Goal: Task Accomplishment & Management: Manage account settings

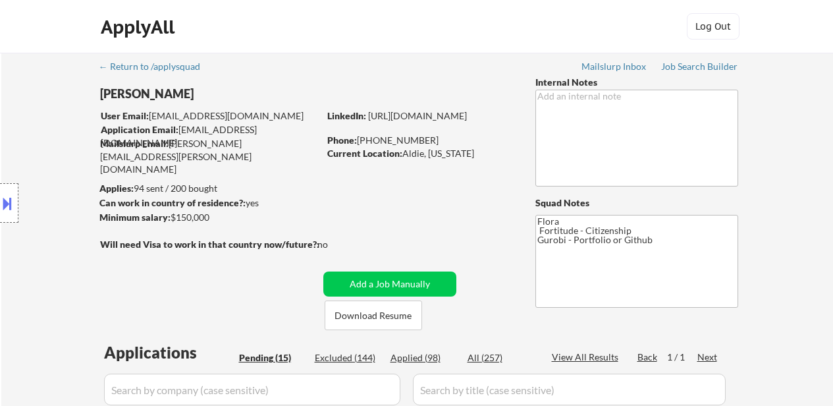
select select ""pending""
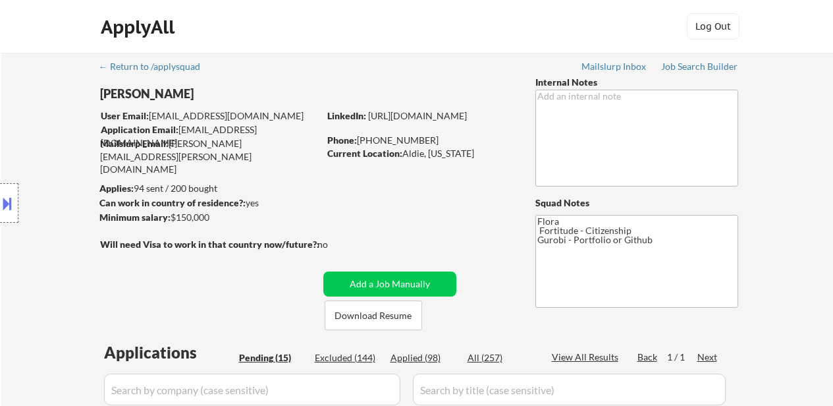
select select ""pending""
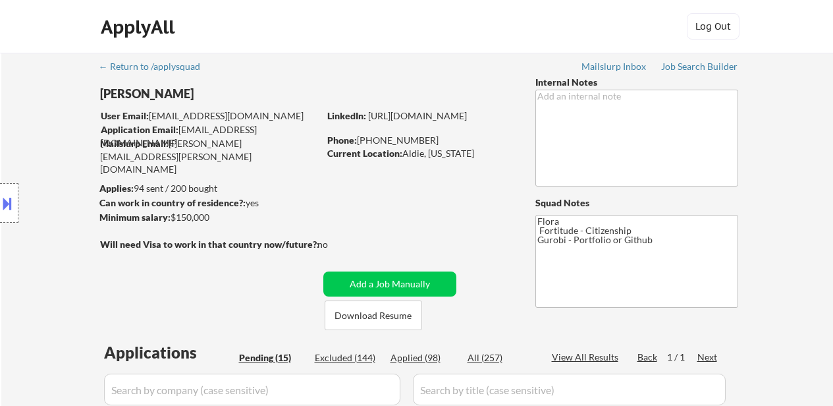
select select ""pending""
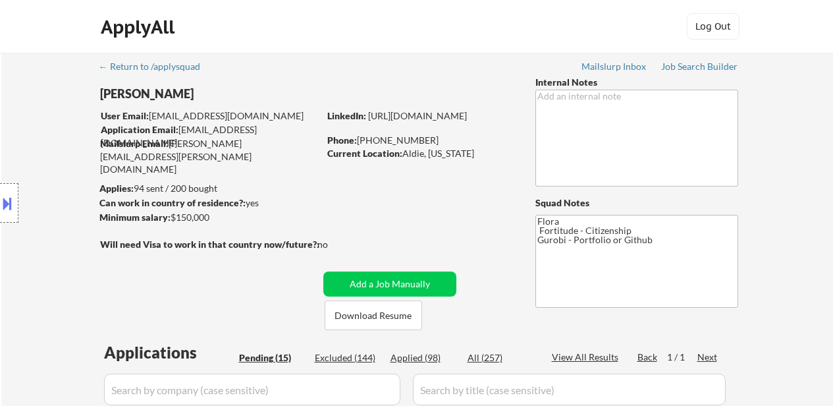
scroll to position [264, 0]
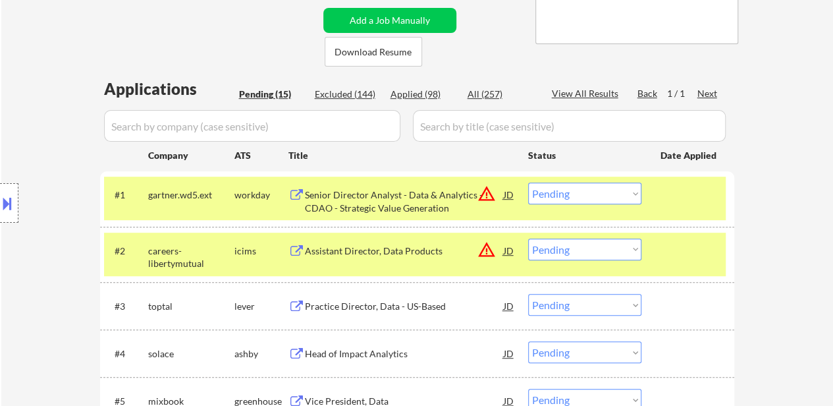
click at [576, 243] on select "Choose an option... Pending Applied Excluded (Questions) Excluded (Expired) Exc…" at bounding box center [584, 249] width 113 height 22
click at [528, 238] on select "Choose an option... Pending Applied Excluded (Questions) Excluded (Expired) Exc…" at bounding box center [584, 249] width 113 height 22
click at [369, 302] on div "Practice Director, Data - US-Based" at bounding box center [404, 306] width 199 height 13
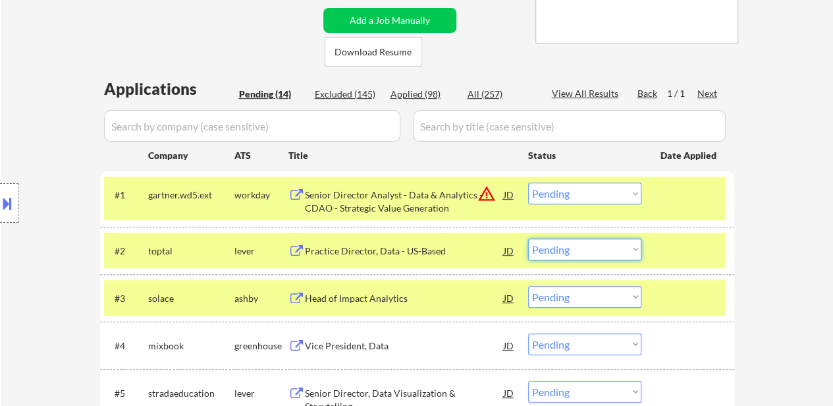
click at [618, 247] on select "Choose an option... Pending Applied Excluded (Questions) Excluded (Expired) Exc…" at bounding box center [584, 249] width 113 height 22
click at [528, 238] on select "Choose an option... Pending Applied Excluded (Questions) Excluded (Expired) Exc…" at bounding box center [584, 249] width 113 height 22
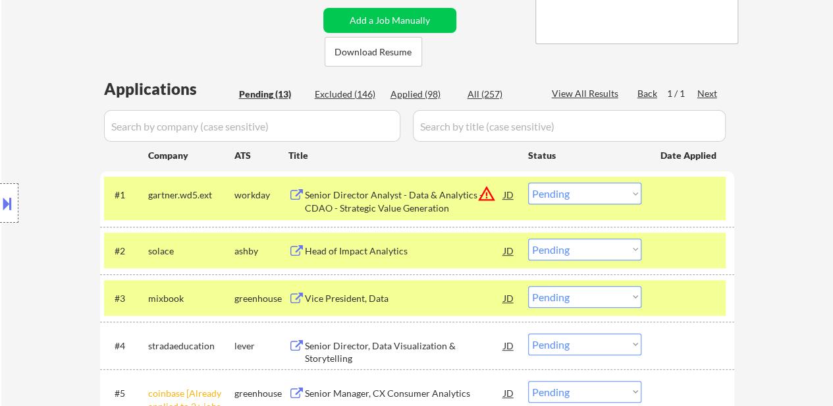
drag, startPoint x: 657, startPoint y: 317, endPoint x: 677, endPoint y: 252, distance: 67.5
click at [657, 316] on div "#3 mixbook greenhouse Vice President, Data JD warning_amber Choose an option...…" at bounding box center [417, 297] width 634 height 47
click at [681, 296] on div at bounding box center [690, 298] width 58 height 24
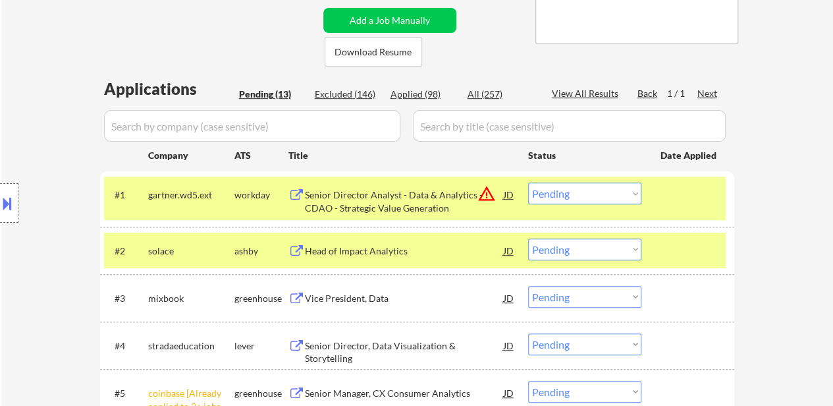
click at [688, 238] on div "#2 solace ashby Head of Impact Analytics JD warning_amber Choose an option... P…" at bounding box center [415, 251] width 622 height 36
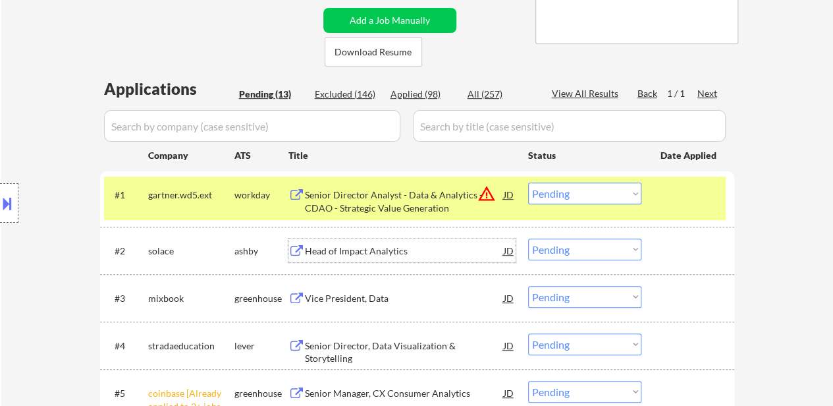
click at [388, 243] on div "Head of Impact Analytics" at bounding box center [404, 250] width 199 height 24
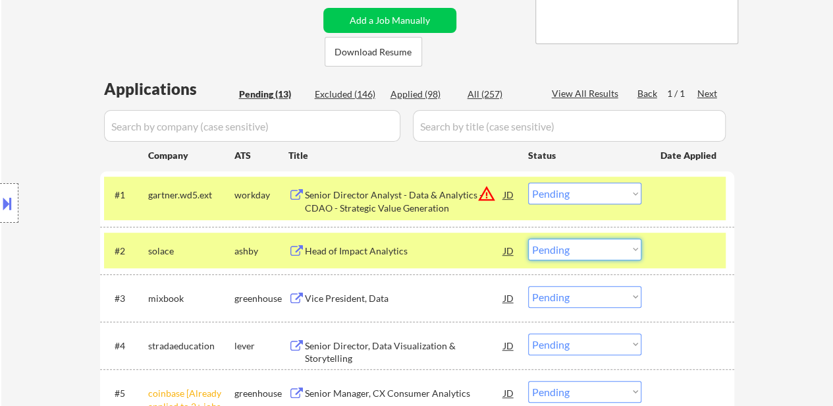
click at [565, 250] on select "Choose an option... Pending Applied Excluded (Questions) Excluded (Expired) Exc…" at bounding box center [584, 249] width 113 height 22
click at [528, 238] on select "Choose an option... Pending Applied Excluded (Questions) Excluded (Expired) Exc…" at bounding box center [584, 249] width 113 height 22
select select ""pending""
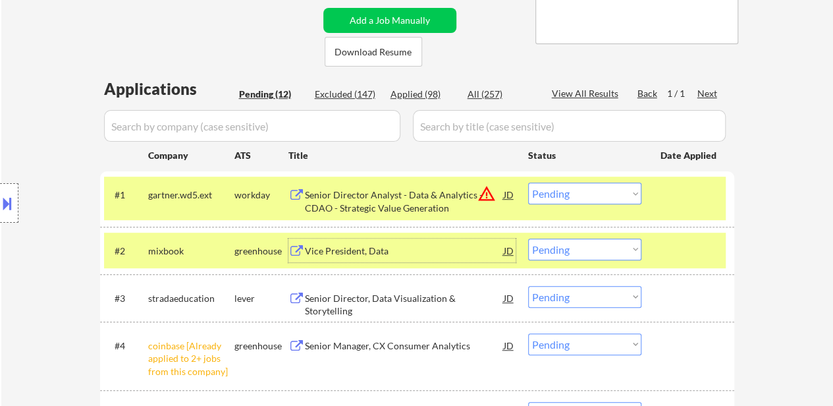
click at [327, 239] on div "Vice President, Data" at bounding box center [404, 250] width 199 height 24
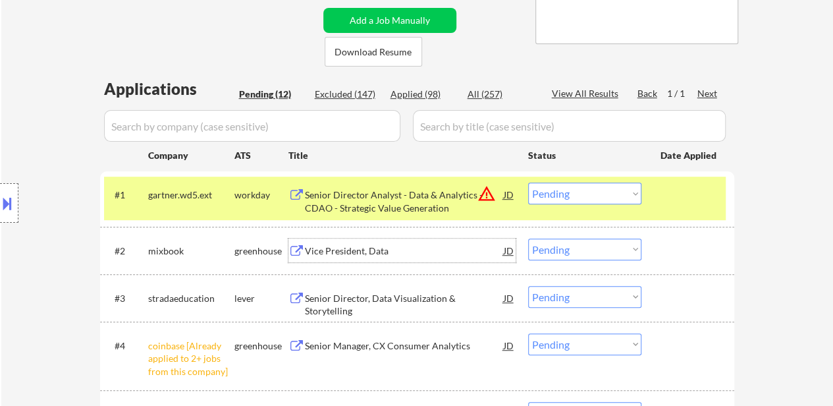
click at [601, 192] on select "Choose an option... Pending Applied Excluded (Questions) Excluded (Expired) Exc…" at bounding box center [584, 193] width 113 height 22
click at [528, 182] on select "Choose an option... Pending Applied Excluded (Questions) Excluded (Expired) Exc…" at bounding box center [584, 193] width 113 height 22
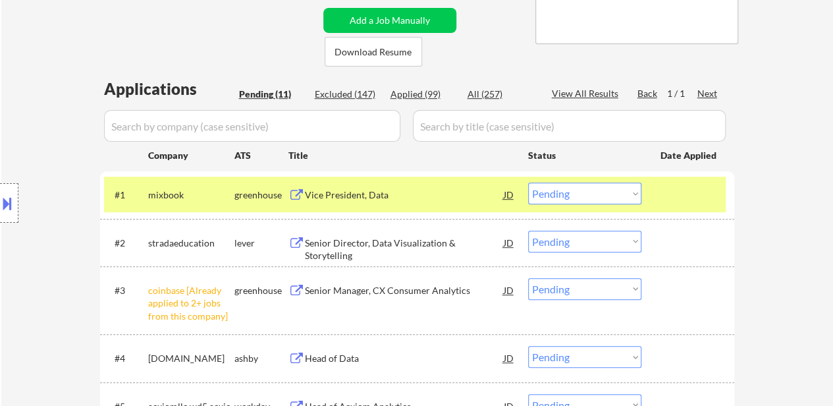
click at [590, 192] on select "Choose an option... Pending Applied Excluded (Questions) Excluded (Expired) Exc…" at bounding box center [584, 193] width 113 height 22
click at [528, 182] on select "Choose an option... Pending Applied Excluded (Questions) Excluded (Expired) Exc…" at bounding box center [584, 193] width 113 height 22
click at [408, 243] on div "Senior Director, Data Visualization & Storytelling" at bounding box center [404, 250] width 199 height 26
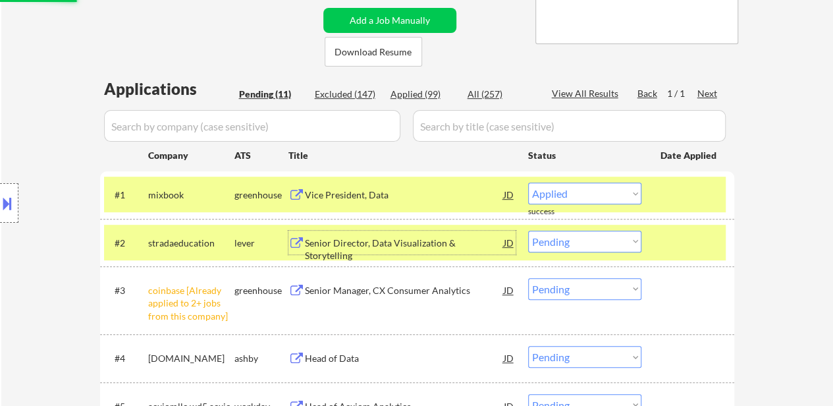
select select ""pending""
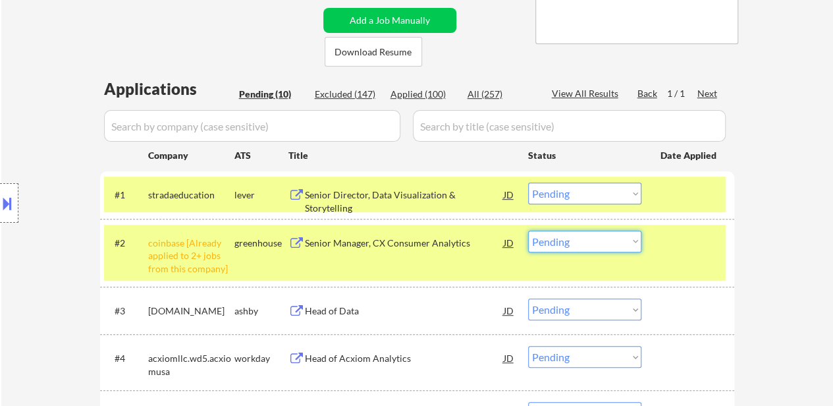
click at [600, 243] on select "Choose an option... Pending Applied Excluded (Questions) Excluded (Expired) Exc…" at bounding box center [584, 242] width 113 height 22
click at [528, 231] on select "Choose an option... Pending Applied Excluded (Questions) Excluded (Expired) Exc…" at bounding box center [584, 242] width 113 height 22
click at [362, 311] on div "Head of Data" at bounding box center [404, 310] width 199 height 13
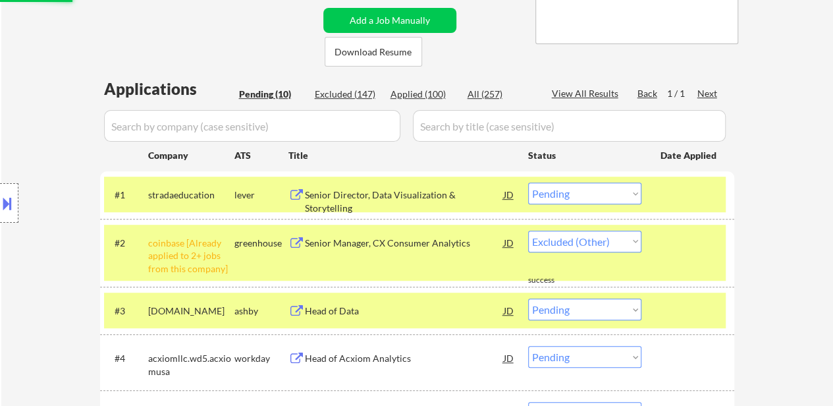
select select ""pending""
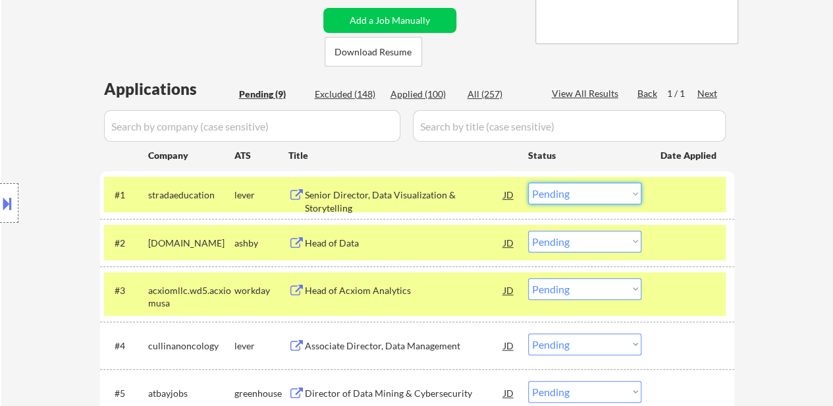
click at [587, 194] on select "Choose an option... Pending Applied Excluded (Questions) Excluded (Expired) Exc…" at bounding box center [584, 193] width 113 height 22
click at [528, 182] on select "Choose an option... Pending Applied Excluded (Questions) Excluded (Expired) Exc…" at bounding box center [584, 193] width 113 height 22
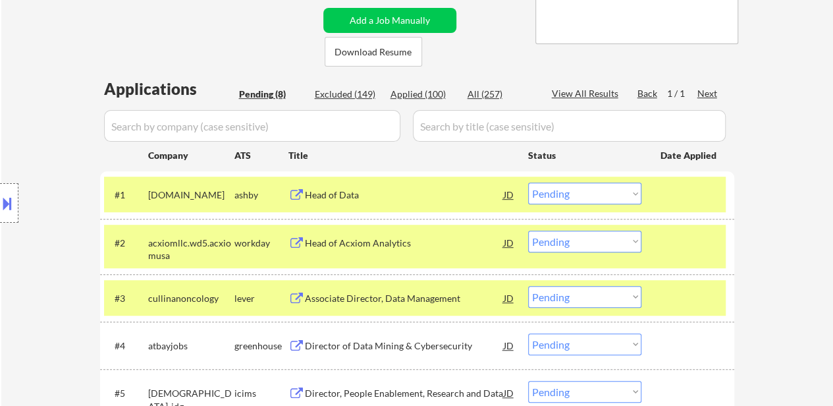
click at [701, 189] on div at bounding box center [690, 194] width 58 height 24
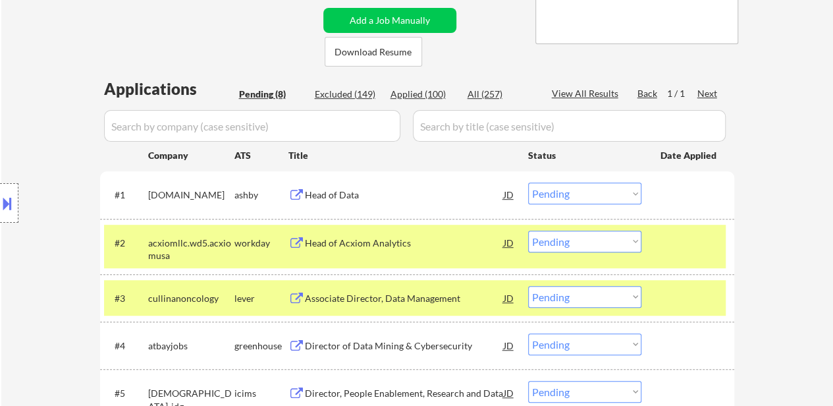
click at [681, 242] on div at bounding box center [690, 243] width 58 height 24
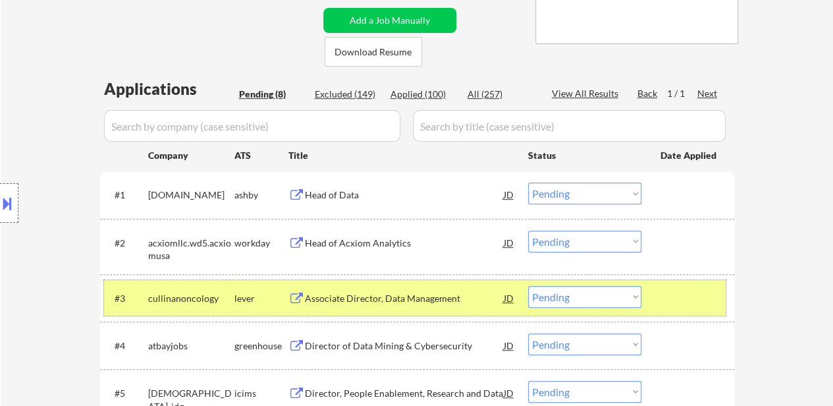
click at [679, 297] on div at bounding box center [690, 298] width 58 height 24
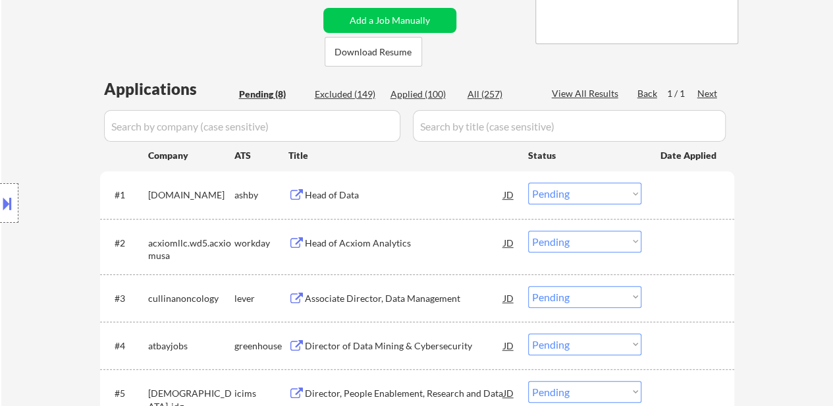
click at [330, 189] on div "Head of Data" at bounding box center [404, 194] width 199 height 13
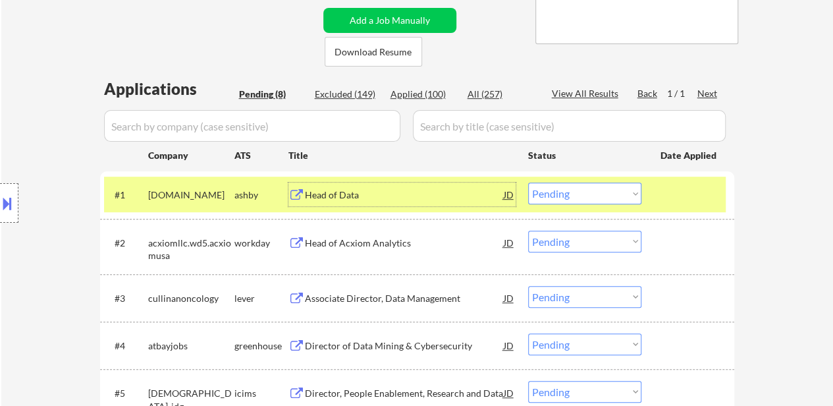
click at [625, 188] on select "Choose an option... Pending Applied Excluded (Questions) Excluded (Expired) Exc…" at bounding box center [584, 193] width 113 height 22
click at [528, 182] on select "Choose an option... Pending Applied Excluded (Questions) Excluded (Expired) Exc…" at bounding box center [584, 193] width 113 height 22
select select ""pending""
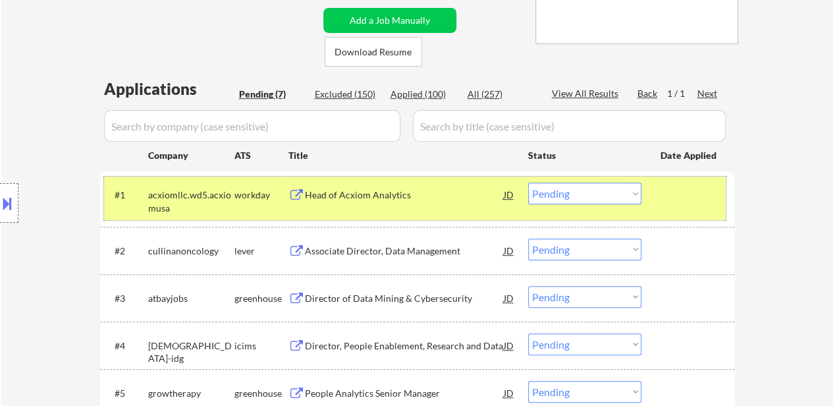
click at [669, 191] on div at bounding box center [690, 194] width 58 height 24
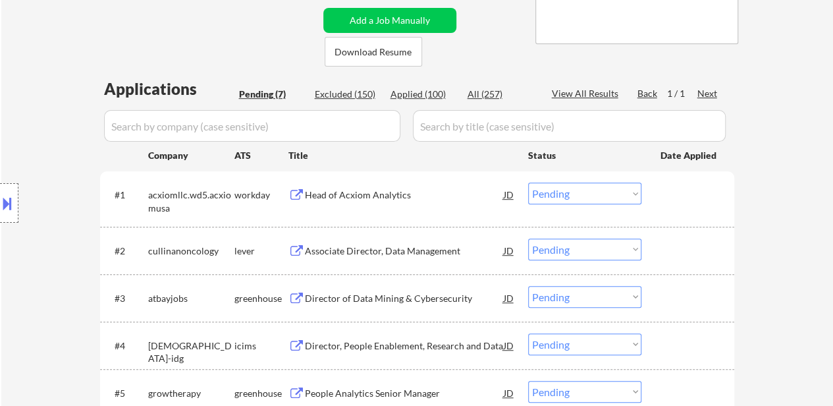
click at [364, 194] on div "Head of Acxiom Analytics" at bounding box center [404, 194] width 199 height 13
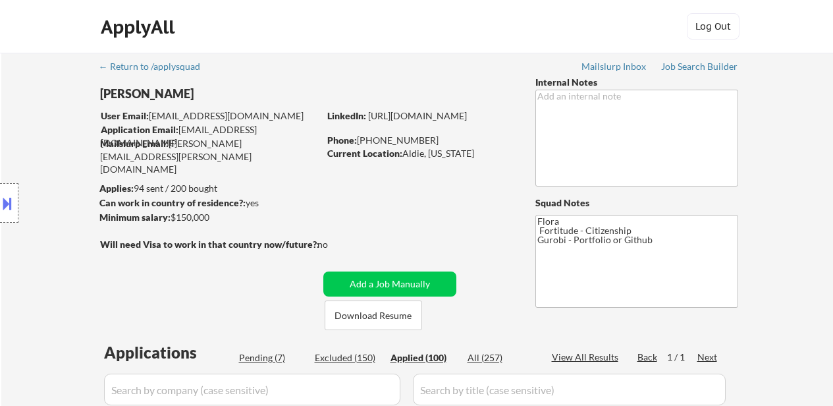
select select ""applied""
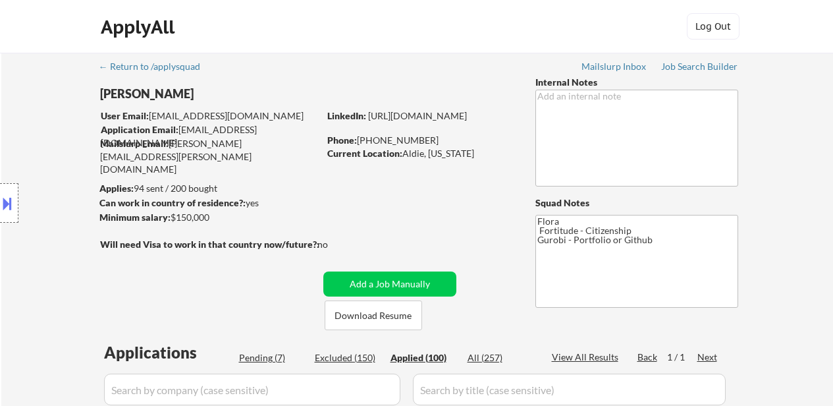
select select ""applied""
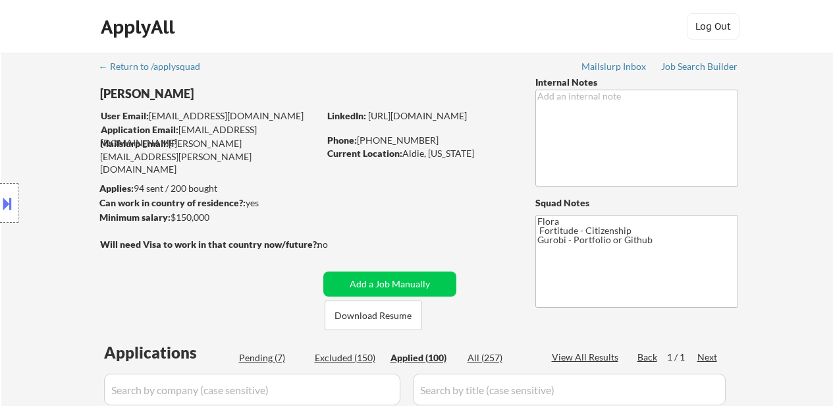
select select ""applied""
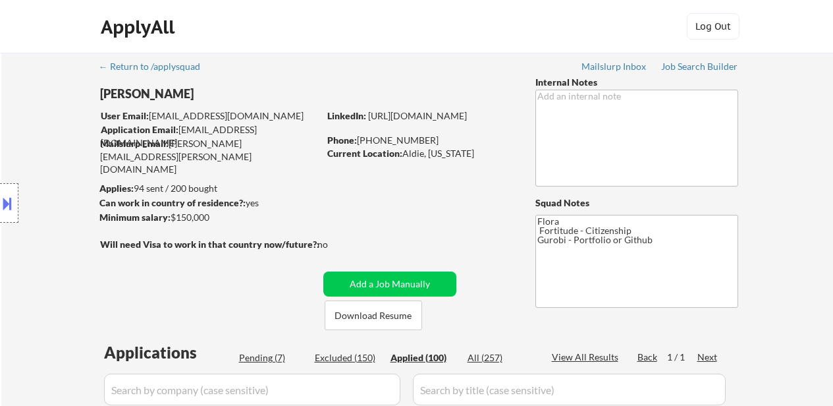
select select ""applied""
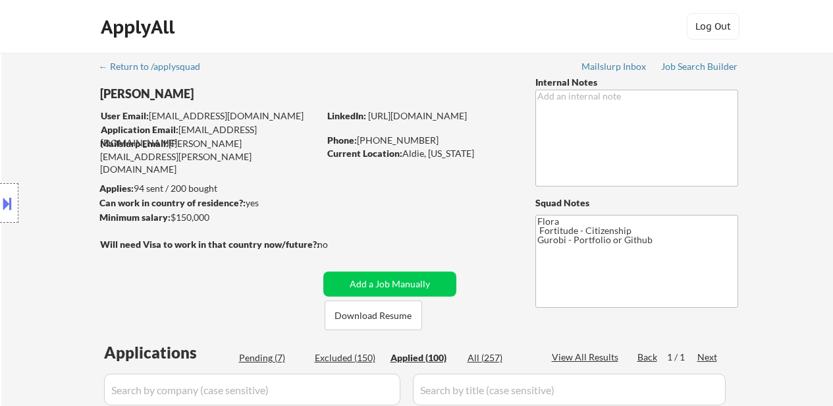
select select ""applied""
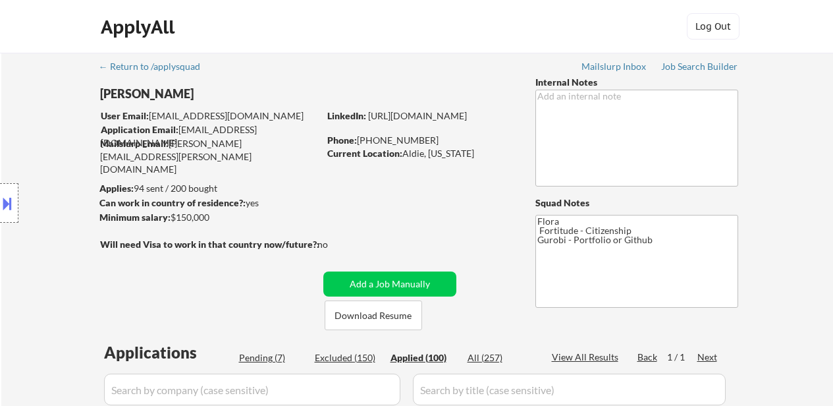
select select ""applied""
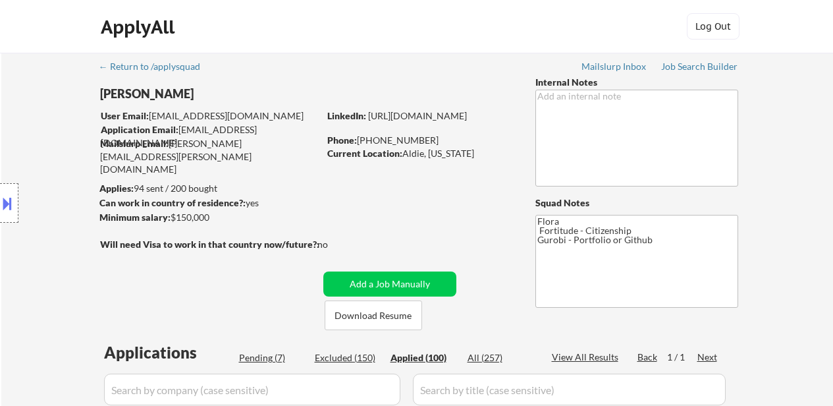
select select ""applied""
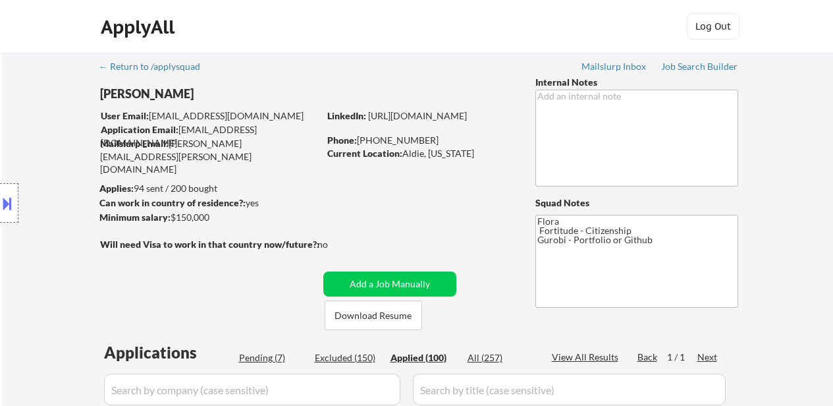
select select ""applied""
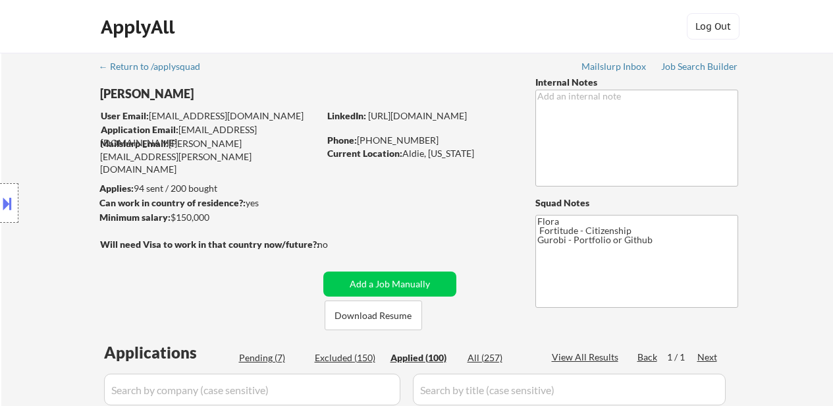
select select ""applied""
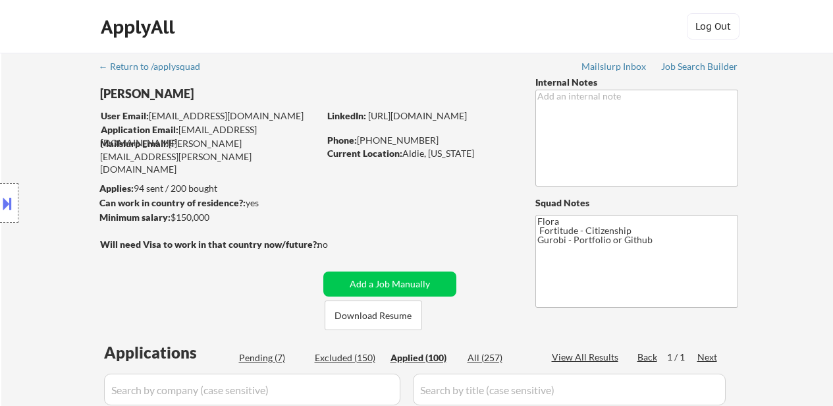
select select ""applied""
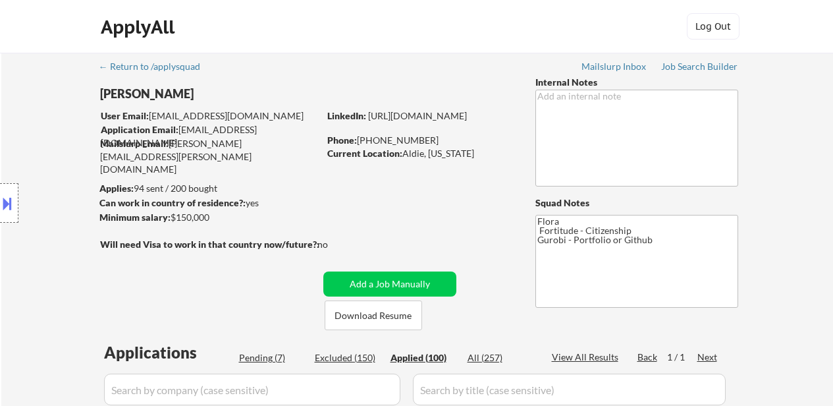
select select ""applied""
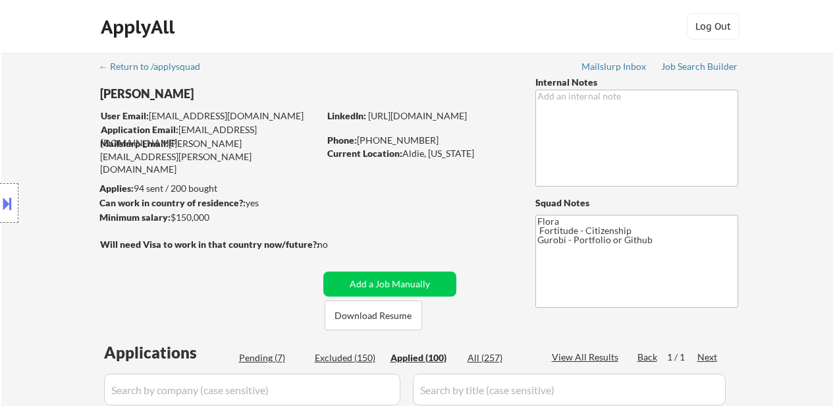
select select ""applied""
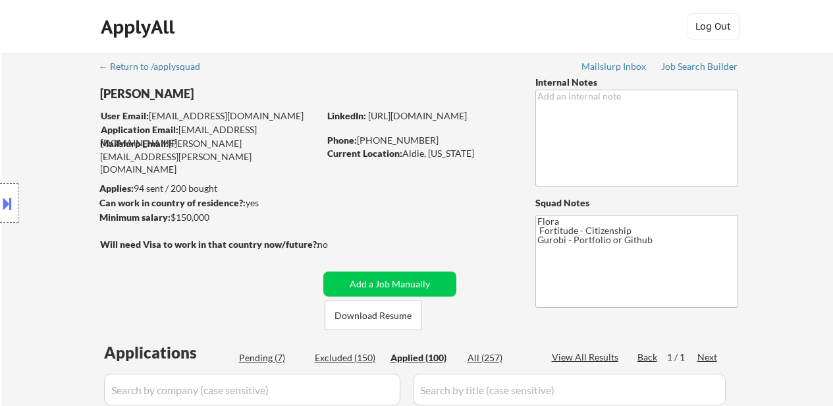
select select ""applied""
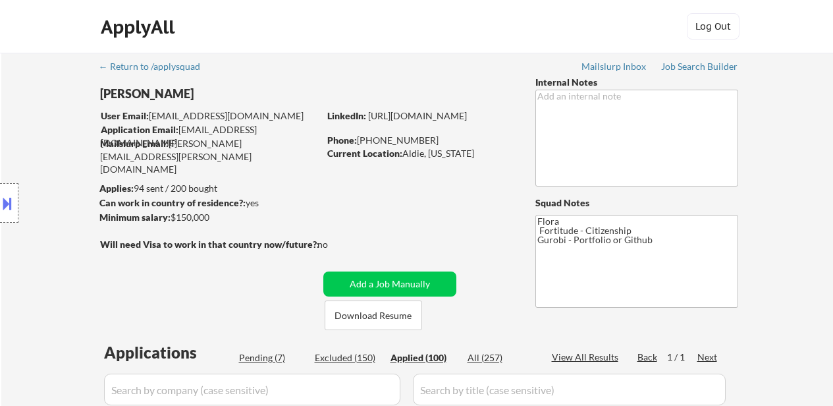
select select ""applied""
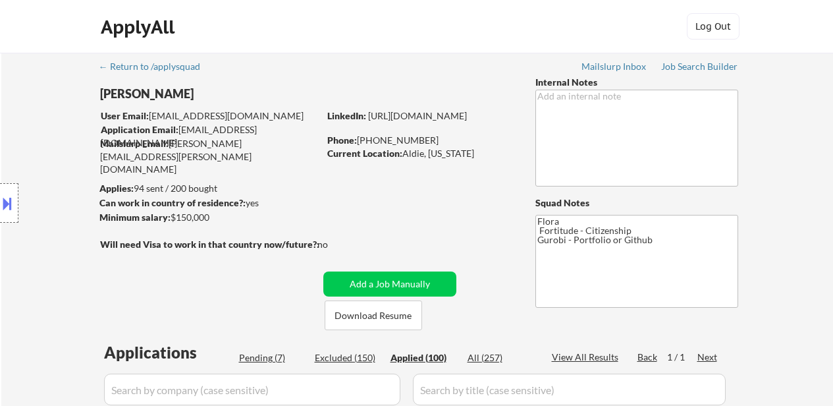
select select ""applied""
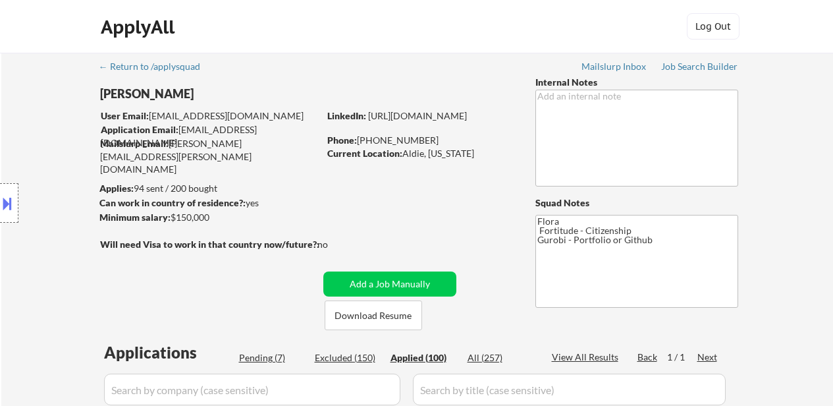
select select ""applied""
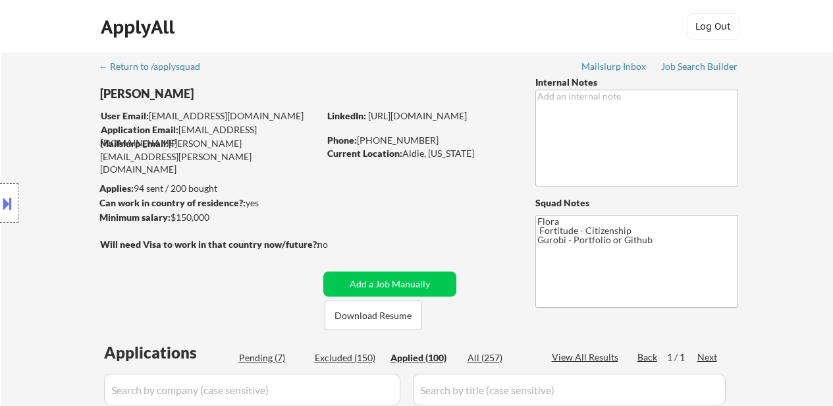
select select ""applied""
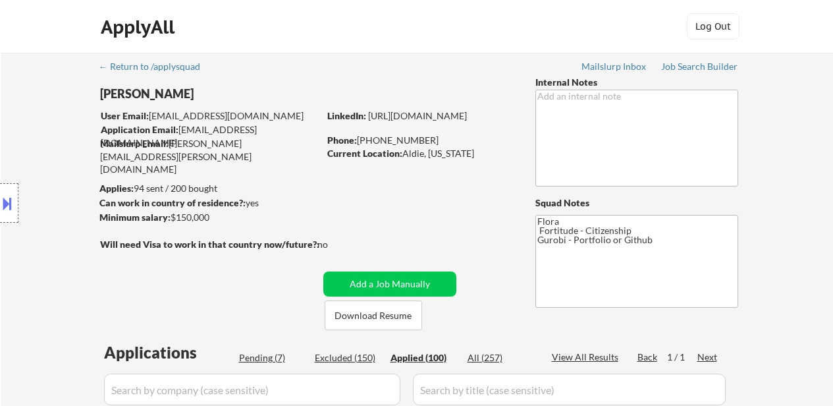
select select ""applied""
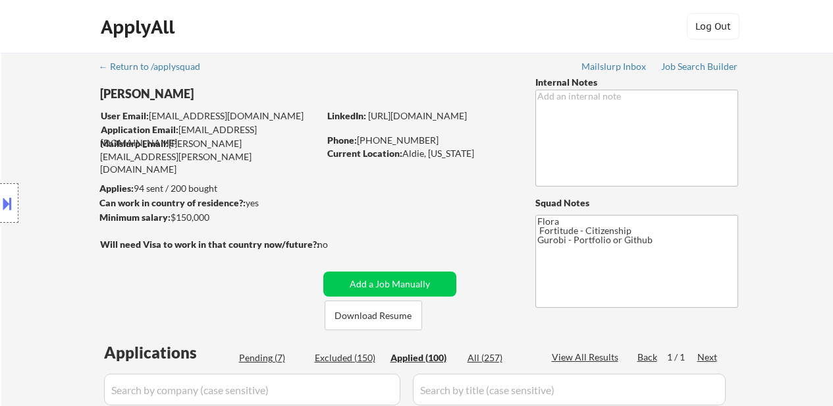
select select ""applied""
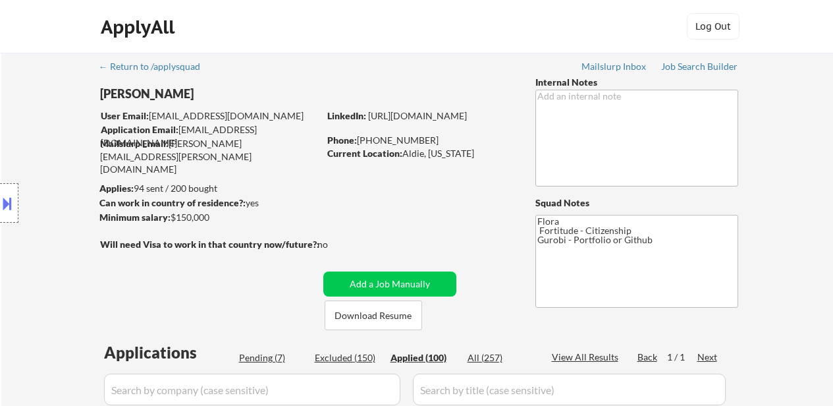
select select ""applied""
